Goal: Task Accomplishment & Management: Complete application form

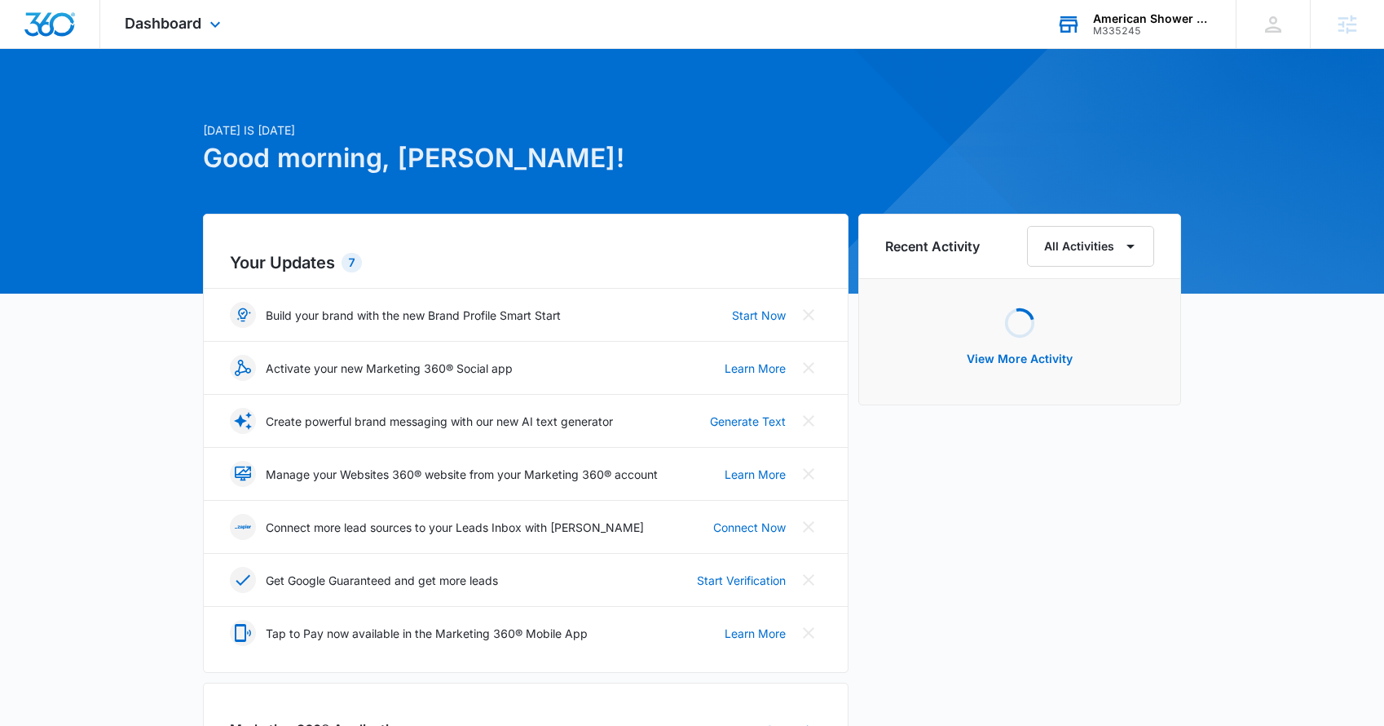
click at [1140, 19] on div "American Shower Company" at bounding box center [1152, 18] width 119 height 13
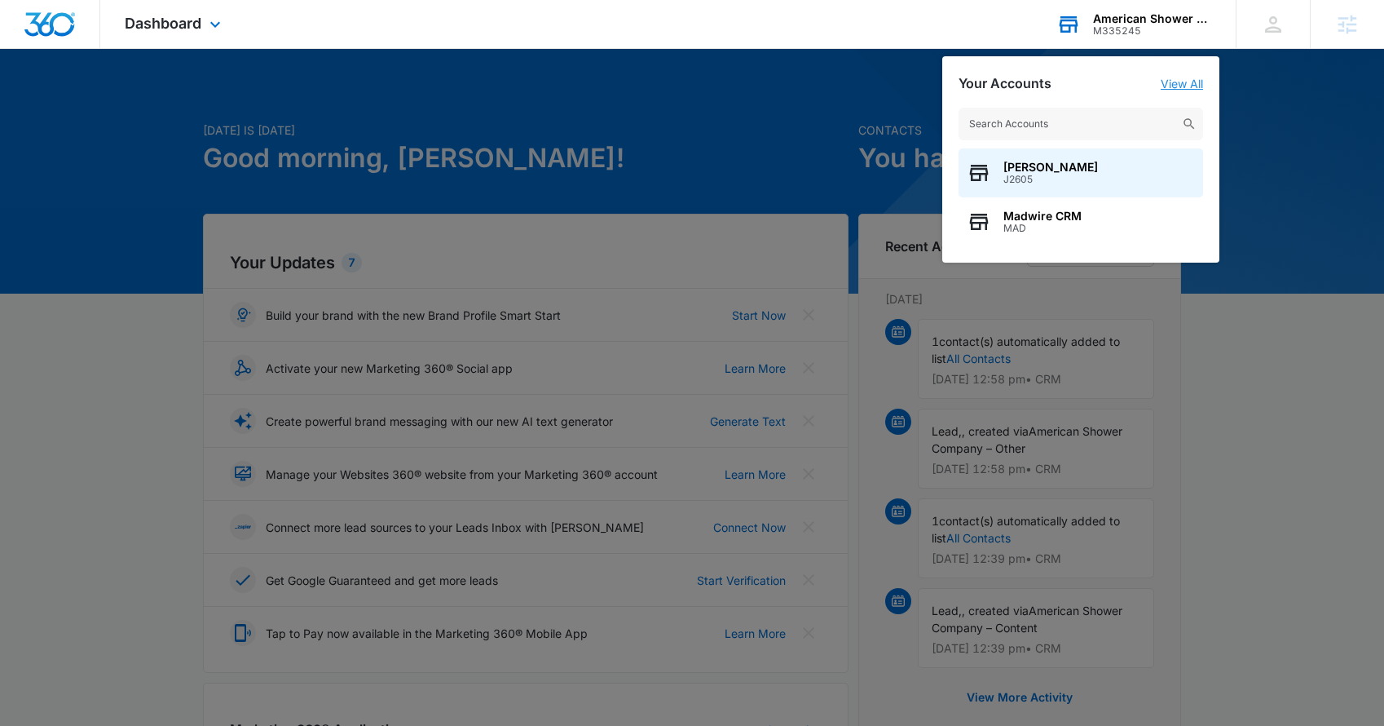
click at [1180, 83] on link "View All" at bounding box center [1182, 84] width 42 height 14
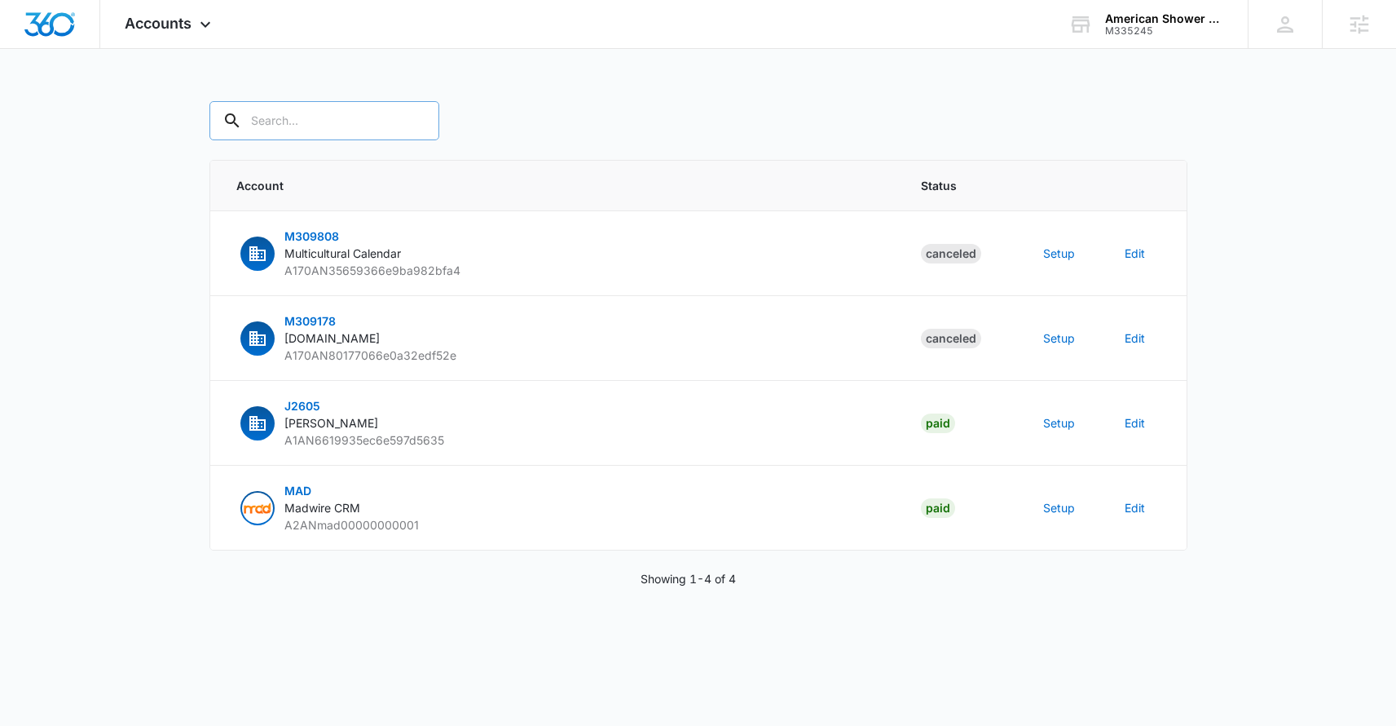
click at [331, 119] on input "text" at bounding box center [325, 120] width 230 height 39
type input "m335245"
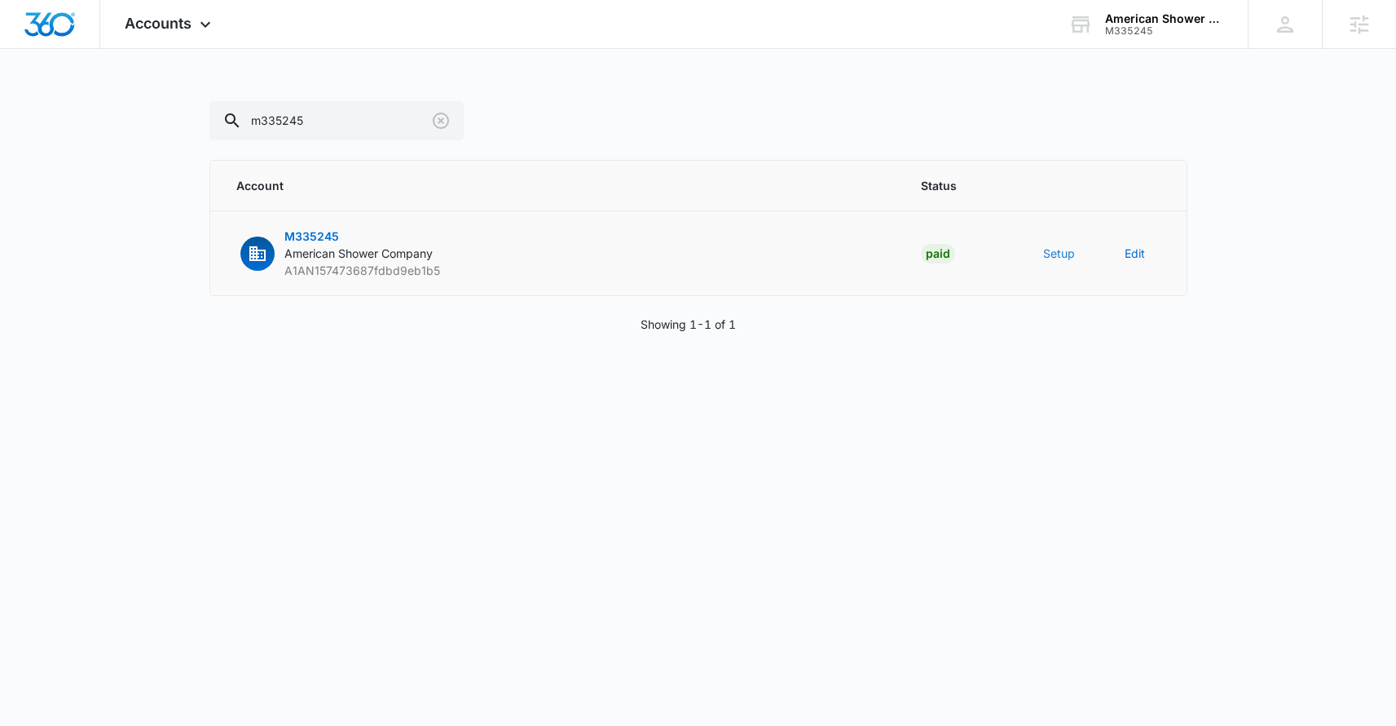
click at [1061, 254] on button "Setup" at bounding box center [1059, 253] width 32 height 17
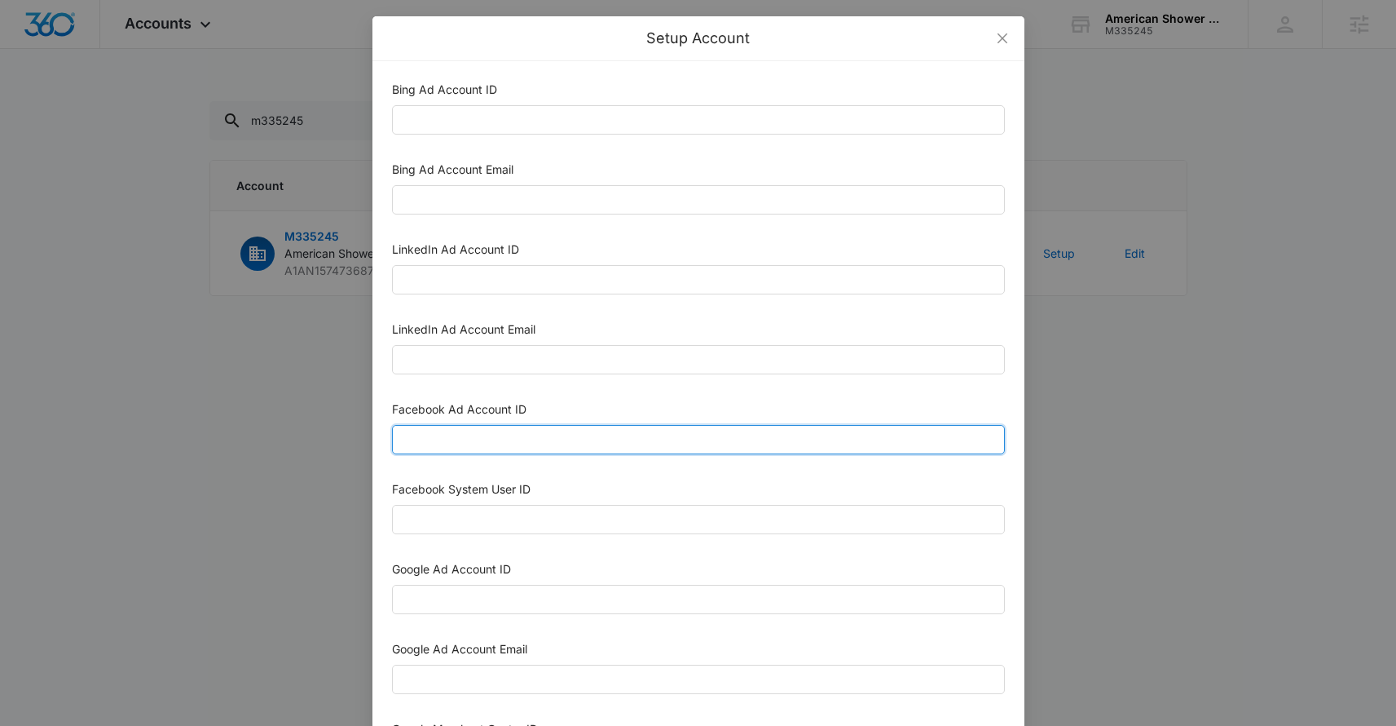
click at [553, 442] on input "Facebook Ad Account ID" at bounding box center [698, 439] width 613 height 29
paste input "645358801949811"
type input "645358801949811"
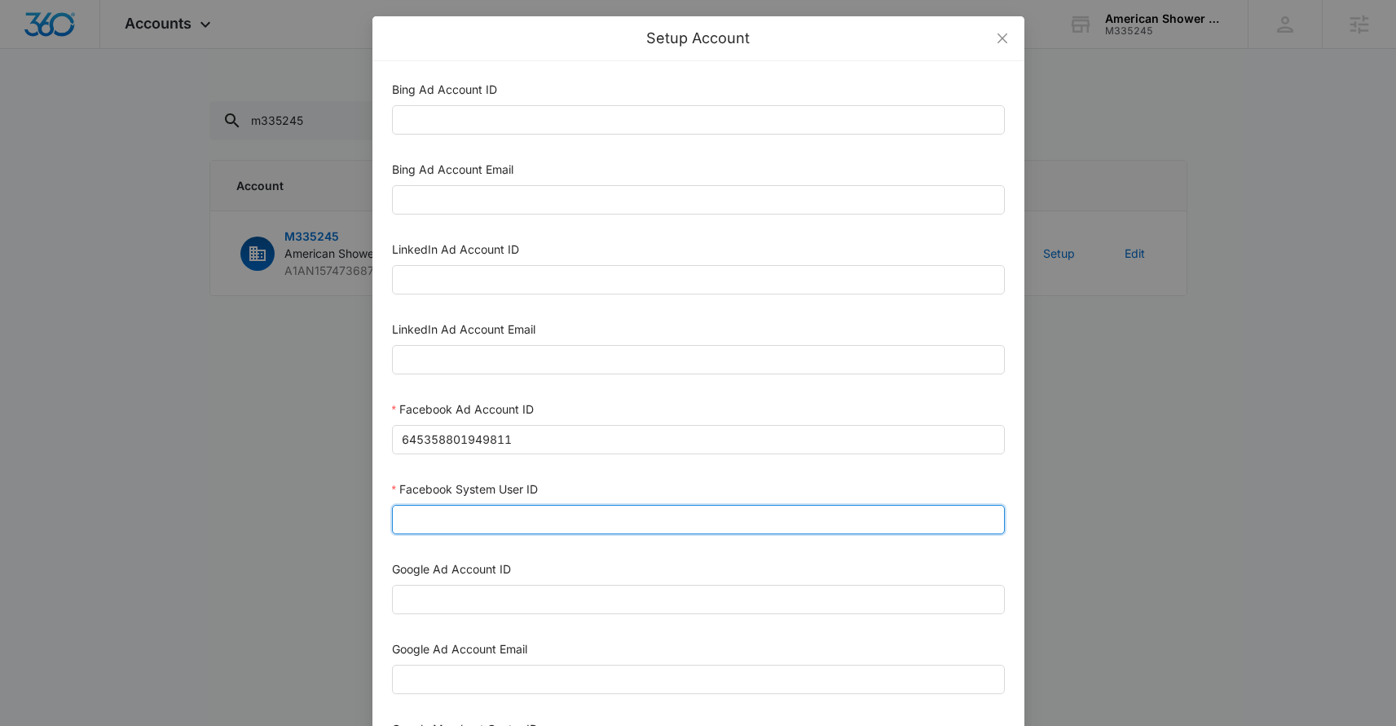
click at [472, 517] on input "Facebook System User ID" at bounding box center [698, 519] width 613 height 29
paste input "1023954259108897"
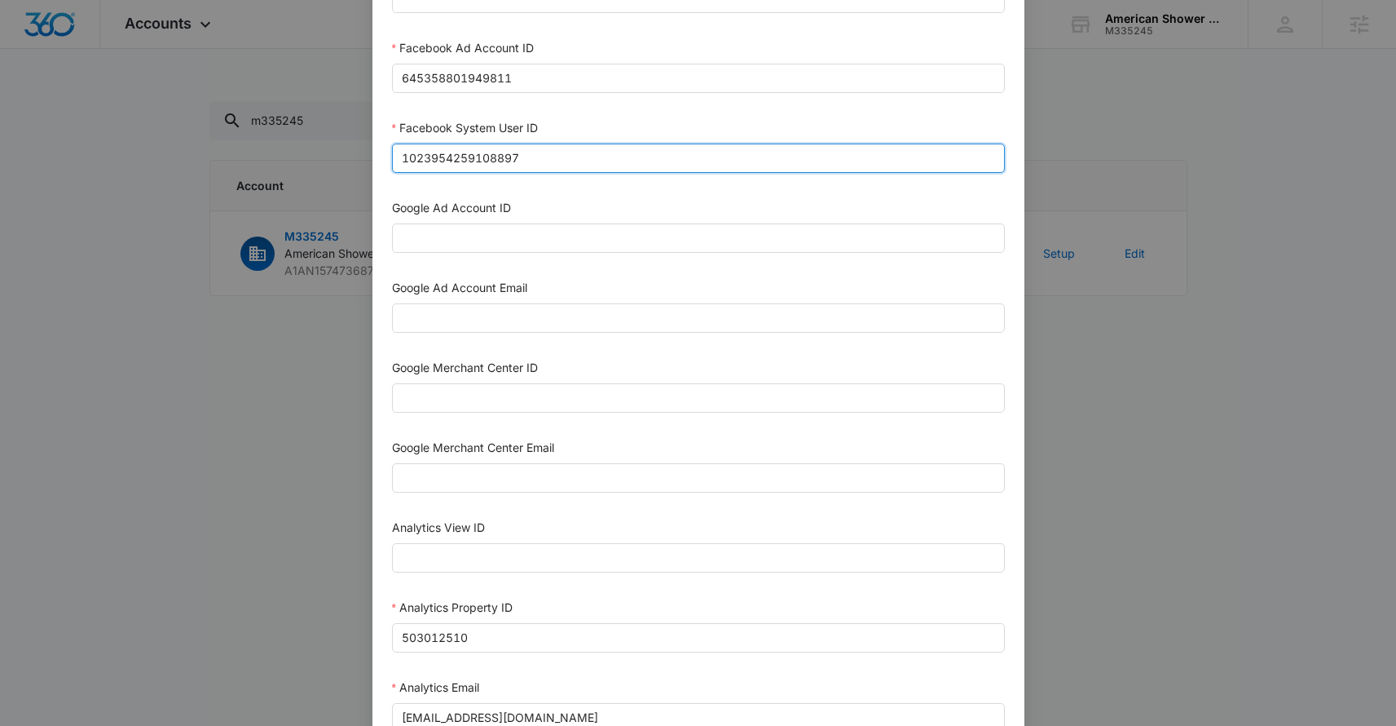
scroll to position [728, 0]
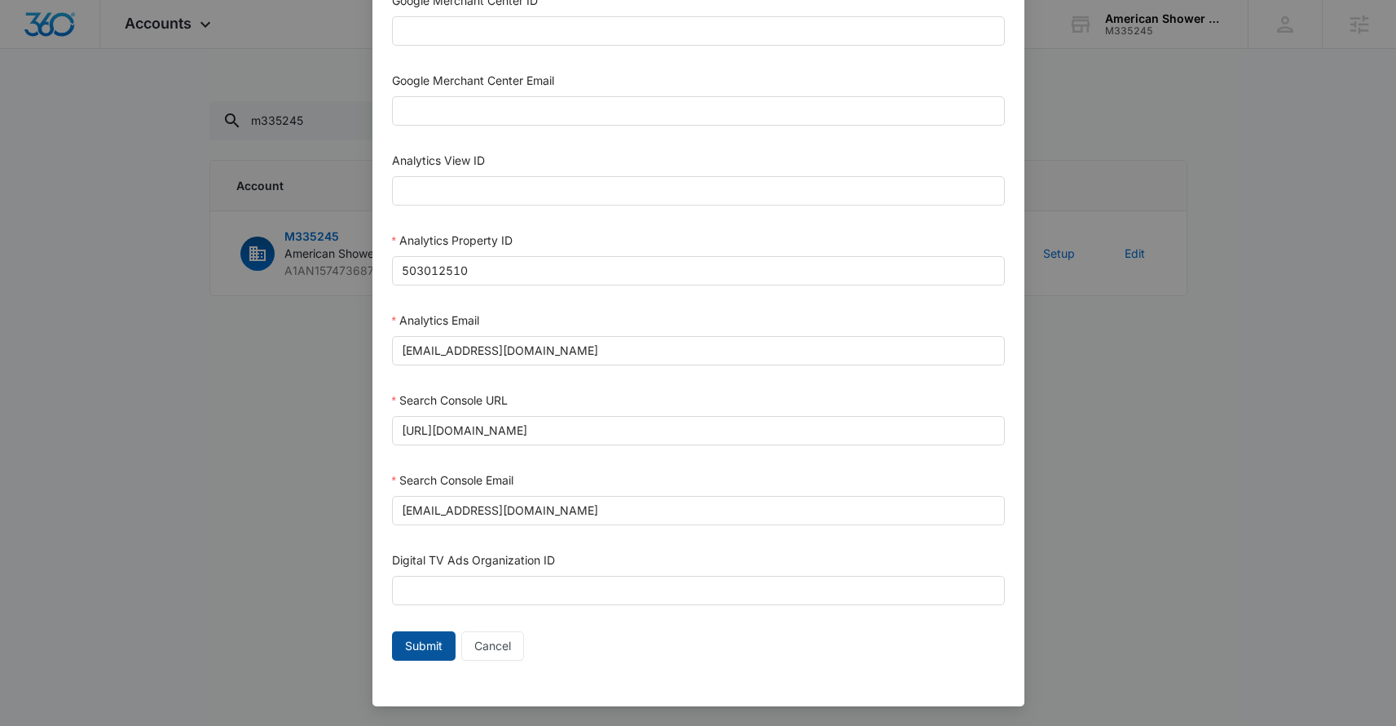
type input "1023954259108897"
click at [417, 641] on span "Submit" at bounding box center [424, 646] width 38 height 18
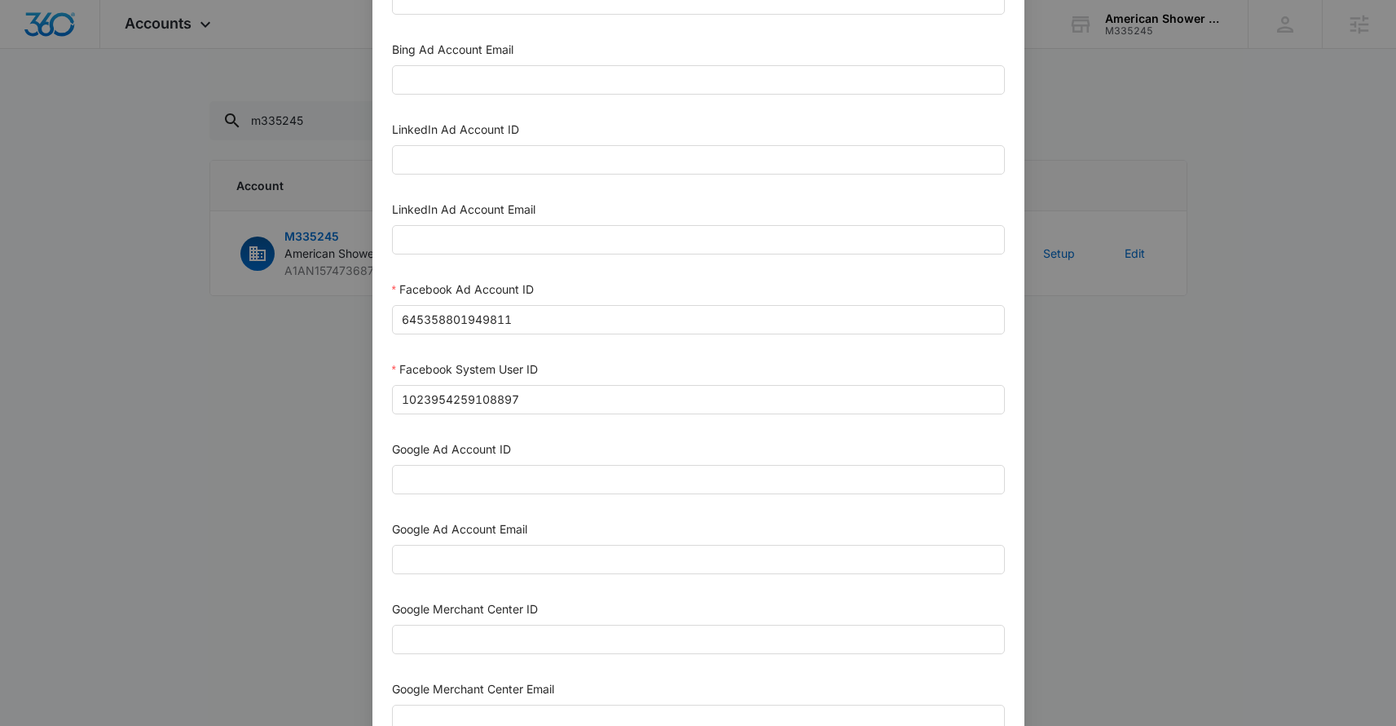
scroll to position [0, 0]
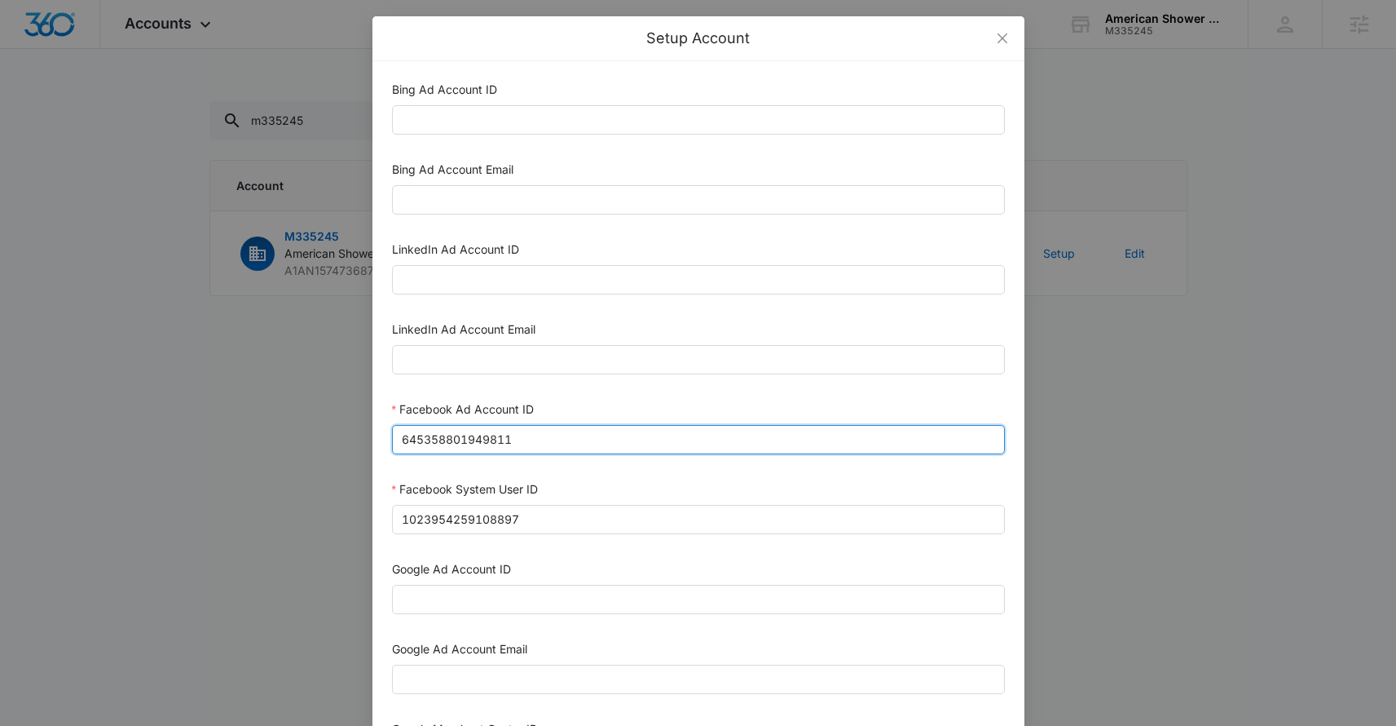
click at [517, 437] on input "645358801949811" at bounding box center [698, 439] width 613 height 29
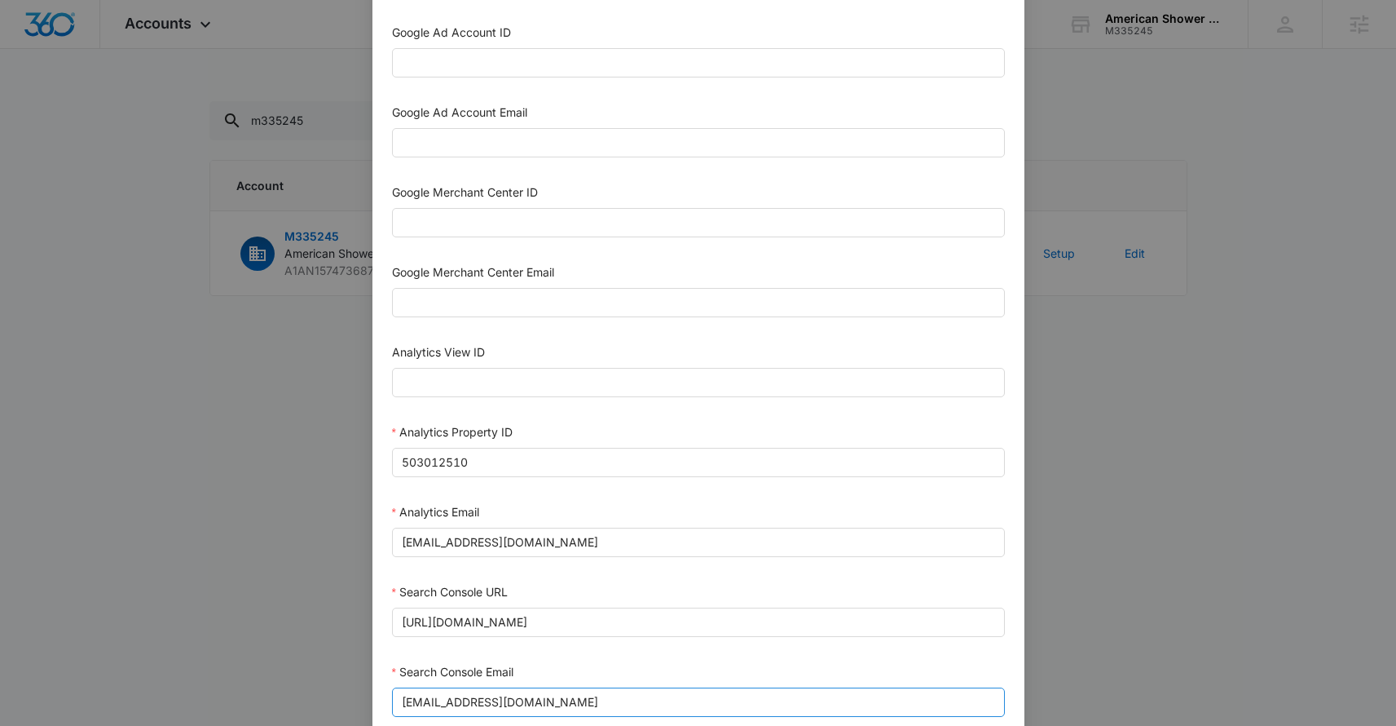
scroll to position [779, 0]
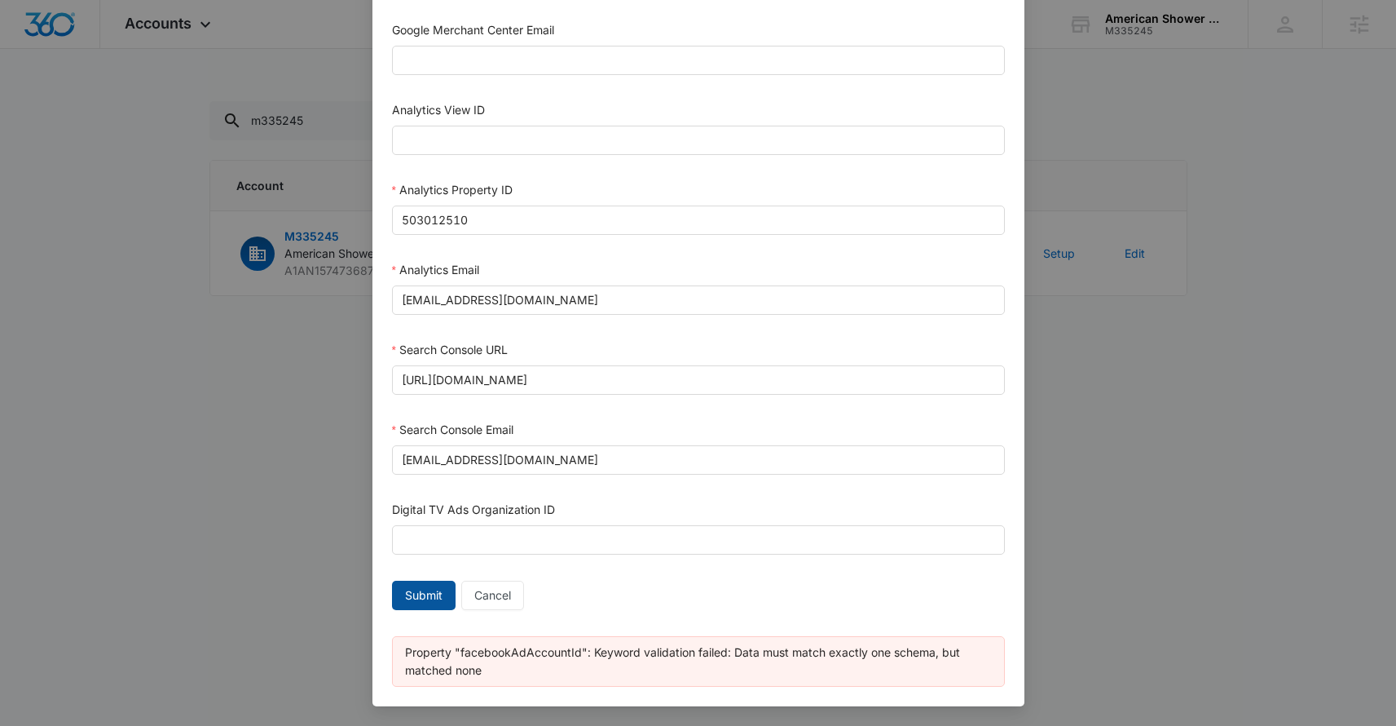
type input "645358801949811"
click at [412, 589] on span "Submit" at bounding box center [424, 595] width 38 height 18
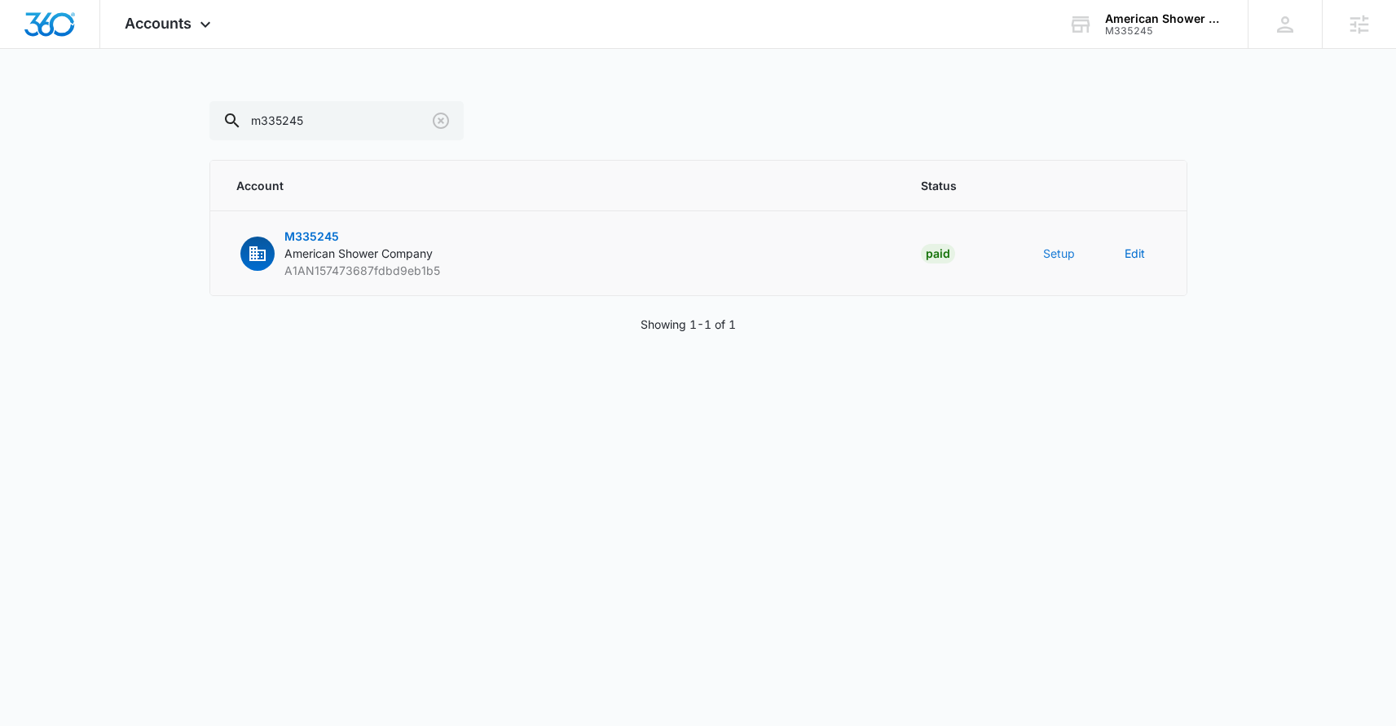
click at [1059, 250] on button "Setup" at bounding box center [1059, 253] width 32 height 17
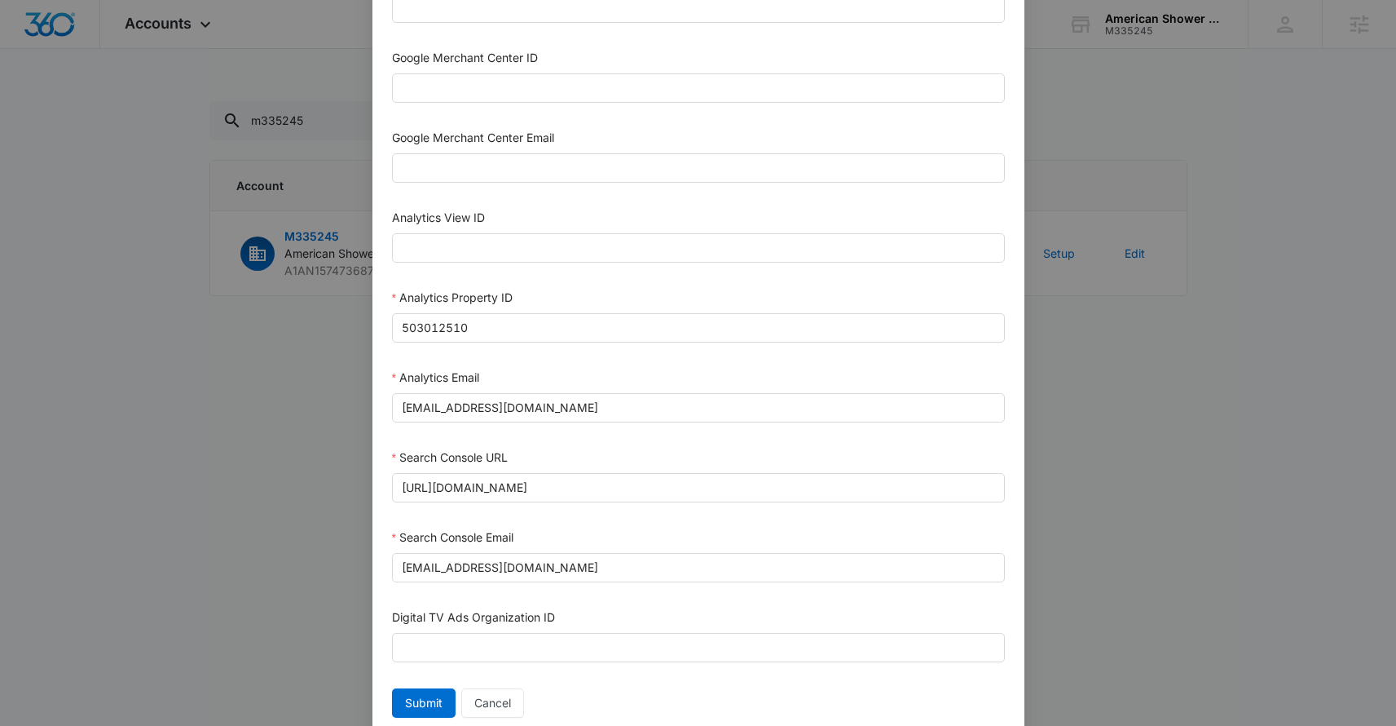
scroll to position [644, 0]
